Goal: Transaction & Acquisition: Purchase product/service

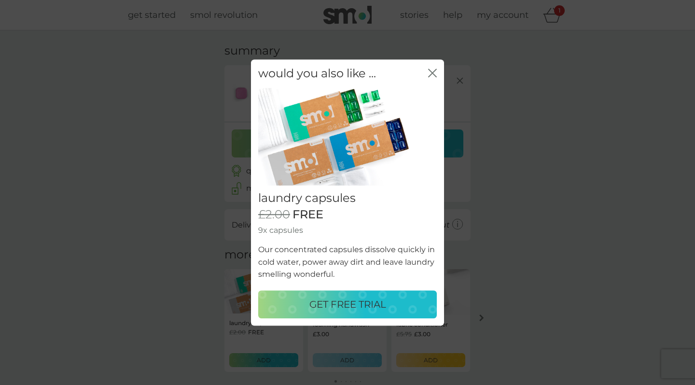
click at [371, 306] on p "GET FREE TRIAL" at bounding box center [347, 303] width 77 height 15
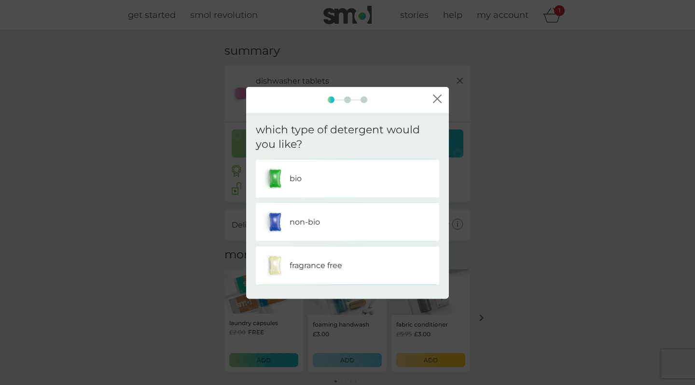
click at [328, 226] on div "non-bio" at bounding box center [347, 222] width 169 height 24
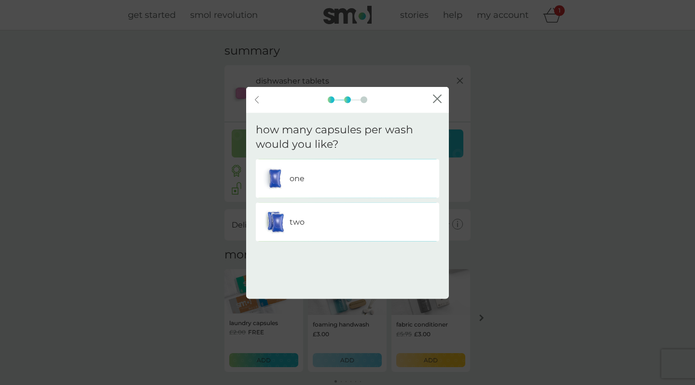
click at [329, 178] on div "one" at bounding box center [347, 179] width 169 height 24
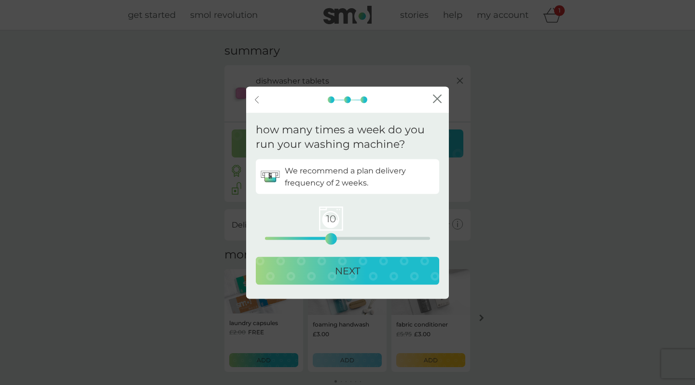
drag, startPoint x: 265, startPoint y: 236, endPoint x: 333, endPoint y: 234, distance: 68.6
click at [333, 237] on div "10" at bounding box center [331, 239] width 4 height 4
click at [343, 270] on p "NEXT" at bounding box center [347, 270] width 25 height 15
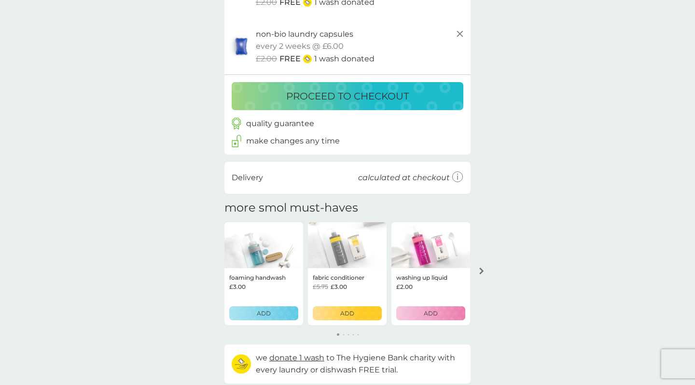
scroll to position [112, 0]
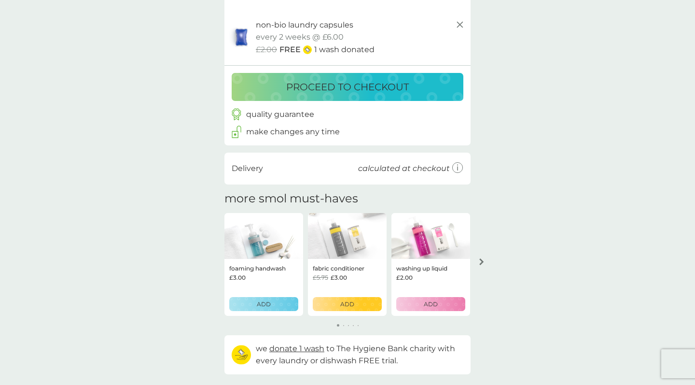
click at [355, 237] on img at bounding box center [347, 236] width 79 height 46
click at [349, 302] on p "ADD" at bounding box center [347, 303] width 14 height 9
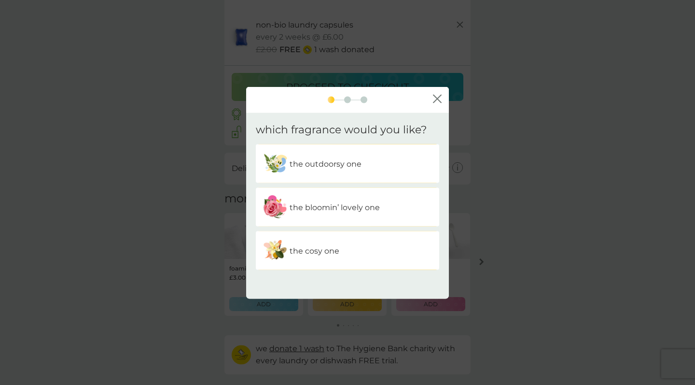
click at [283, 250] on img at bounding box center [275, 250] width 24 height 24
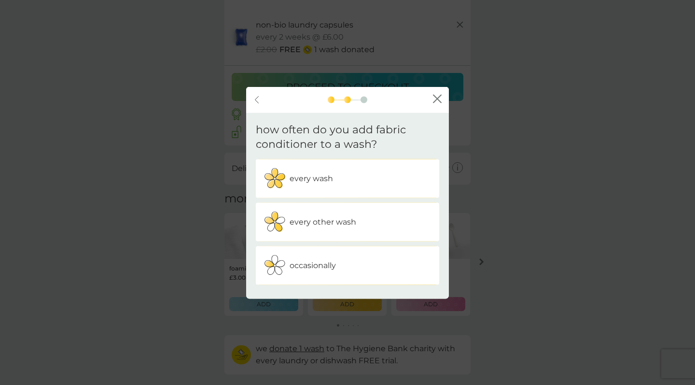
click at [322, 187] on div "every wash" at bounding box center [347, 179] width 169 height 24
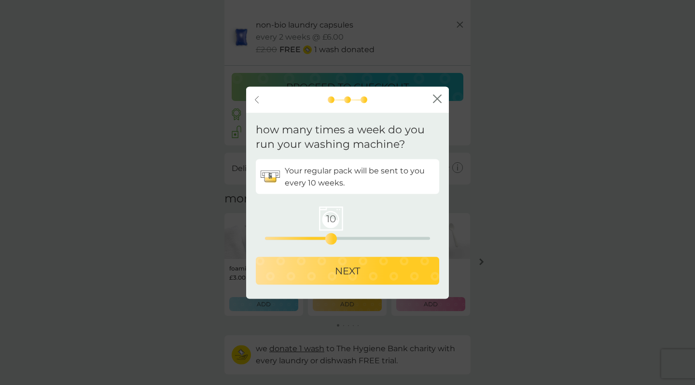
drag, startPoint x: 264, startPoint y: 239, endPoint x: 330, endPoint y: 241, distance: 66.2
click at [330, 241] on div "10" at bounding box center [331, 239] width 4 height 4
click at [337, 273] on p "NEXT" at bounding box center [347, 270] width 25 height 15
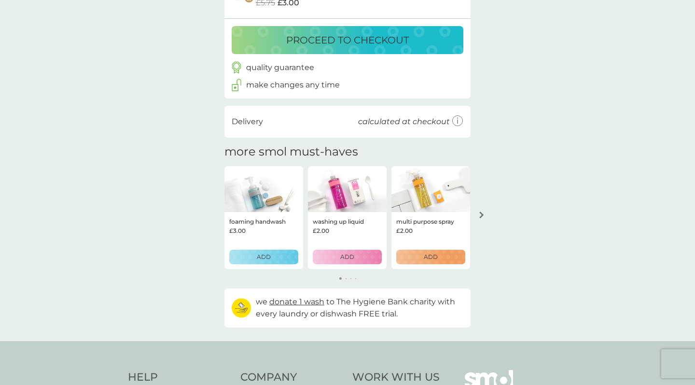
scroll to position [286, 0]
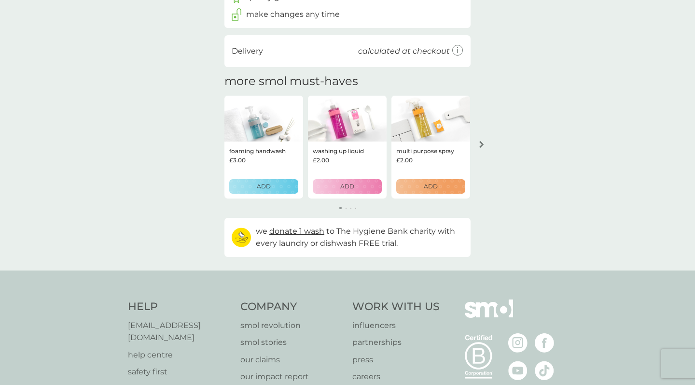
click at [483, 141] on icon "arrow right" at bounding box center [481, 144] width 5 height 7
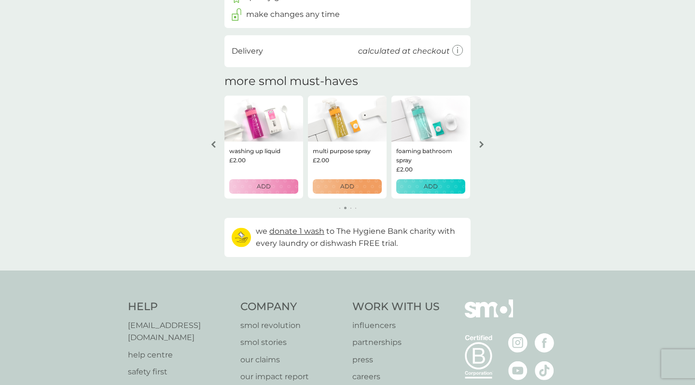
click at [483, 141] on icon "arrow right" at bounding box center [481, 144] width 5 height 7
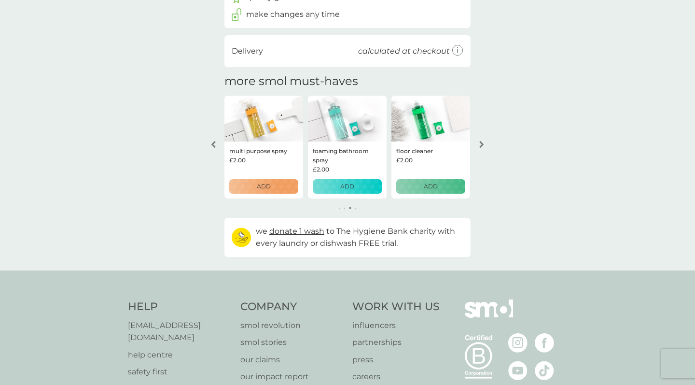
click at [481, 144] on icon "arrow right" at bounding box center [481, 144] width 5 height 7
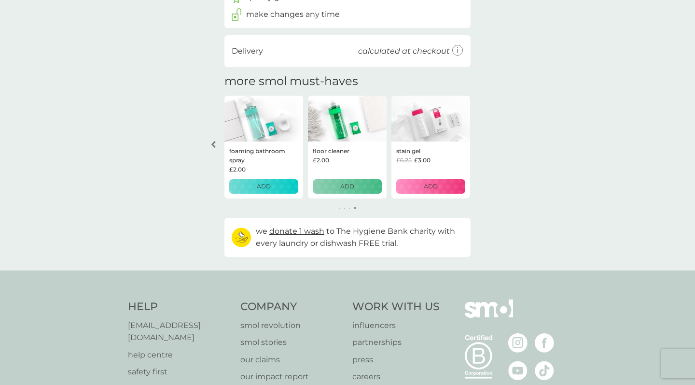
click at [269, 124] on img at bounding box center [263, 119] width 79 height 46
click at [268, 190] on div "foaming bathroom spray £2.00 ADD" at bounding box center [263, 169] width 79 height 57
click at [268, 182] on p "ADD" at bounding box center [264, 186] width 14 height 9
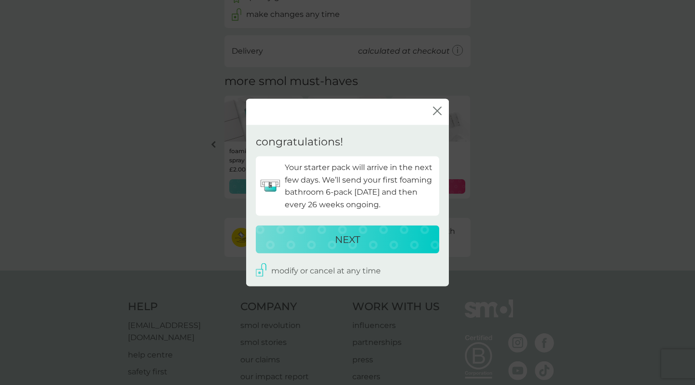
click at [356, 238] on p "NEXT" at bounding box center [347, 238] width 25 height 15
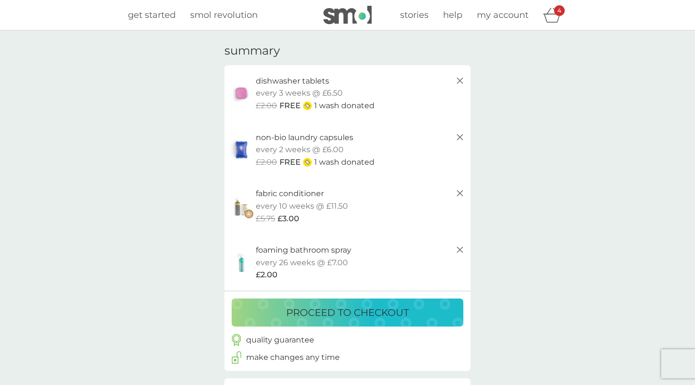
scroll to position [0, 0]
click at [208, 14] on span "smol revolution" at bounding box center [224, 15] width 68 height 11
click at [160, 13] on span "get started" at bounding box center [152, 15] width 48 height 11
click at [321, 200] on p "every 10 weeks @ £11.50" at bounding box center [302, 206] width 92 height 13
click at [308, 194] on p "fabric conditioner" at bounding box center [290, 193] width 68 height 13
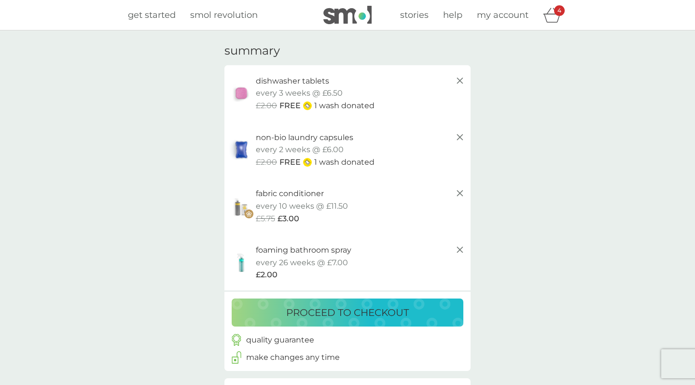
click at [463, 192] on icon at bounding box center [460, 193] width 12 height 12
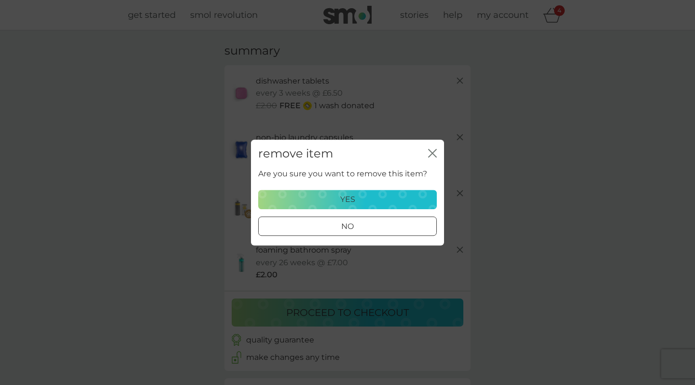
click at [357, 225] on div at bounding box center [347, 226] width 35 height 10
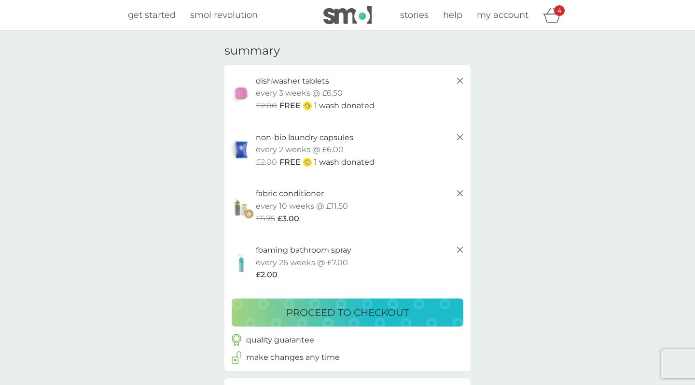
click at [248, 198] on img at bounding box center [241, 206] width 24 height 24
click at [240, 213] on img at bounding box center [241, 206] width 24 height 24
click at [459, 191] on icon at bounding box center [460, 193] width 12 height 12
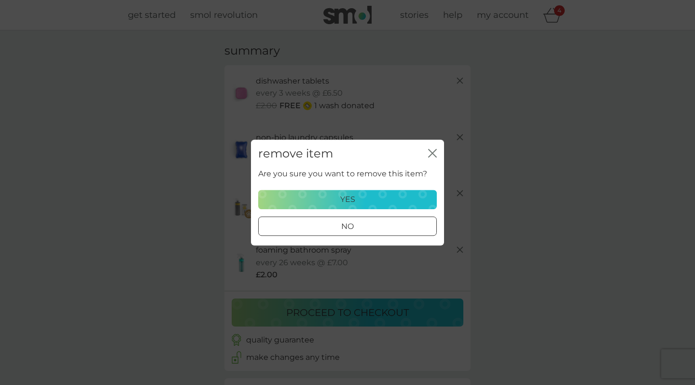
click at [346, 199] on p "yes" at bounding box center [347, 199] width 15 height 13
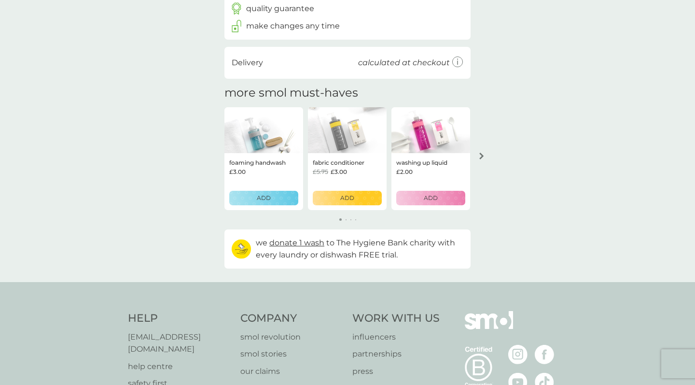
scroll to position [276, 0]
click at [346, 196] on p "ADD" at bounding box center [347, 196] width 14 height 9
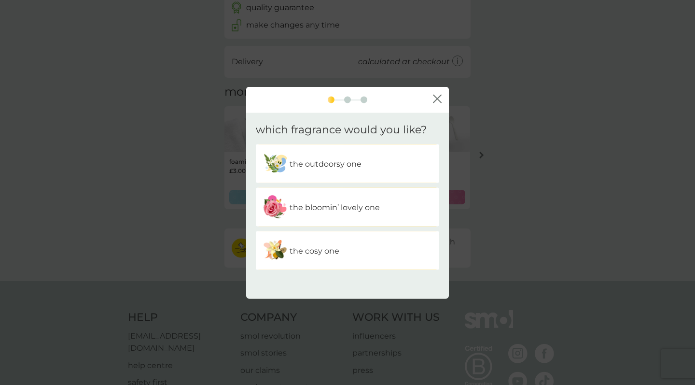
click at [307, 163] on p "the outdoorsy one" at bounding box center [326, 163] width 72 height 13
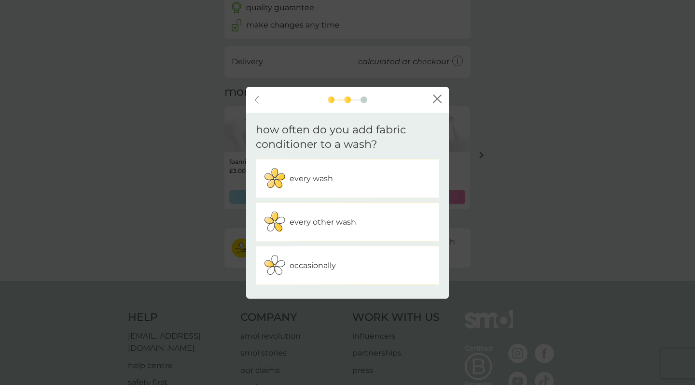
click at [307, 170] on div "every wash" at bounding box center [347, 179] width 169 height 24
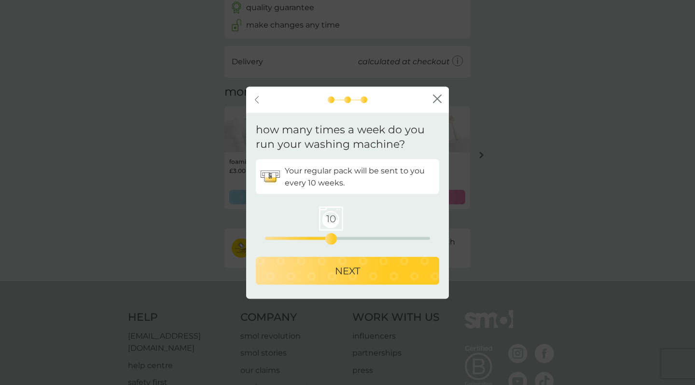
drag, startPoint x: 266, startPoint y: 236, endPoint x: 332, endPoint y: 238, distance: 65.7
click at [332, 238] on div "10" at bounding box center [331, 239] width 4 height 4
click at [351, 264] on p "NEXT" at bounding box center [347, 270] width 25 height 15
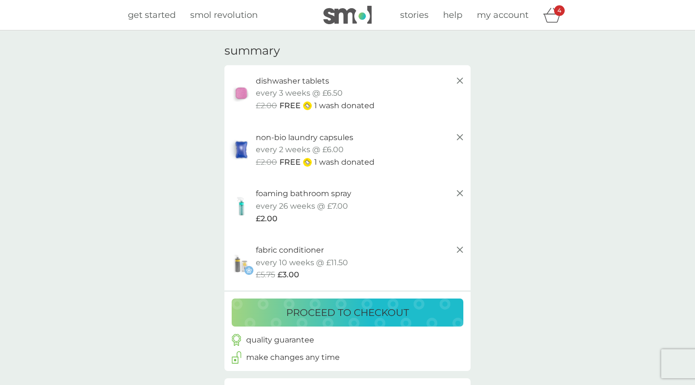
scroll to position [0, 0]
click at [337, 305] on p "proceed to checkout" at bounding box center [347, 312] width 123 height 15
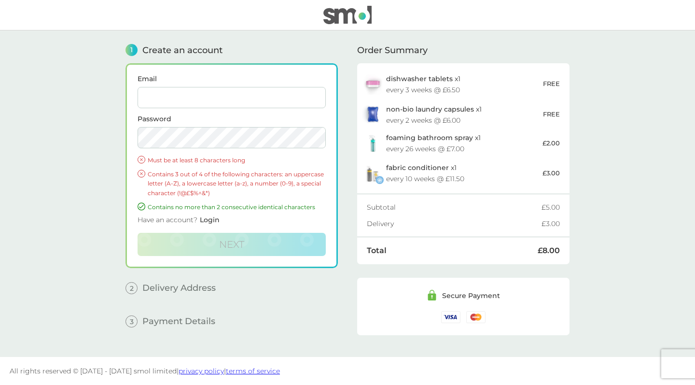
type input "[PERSON_NAME][EMAIL_ADDRESS][PERSON_NAME][DOMAIN_NAME]"
click at [232, 243] on button "Next" at bounding box center [232, 244] width 188 height 23
